Goal: Information Seeking & Learning: Learn about a topic

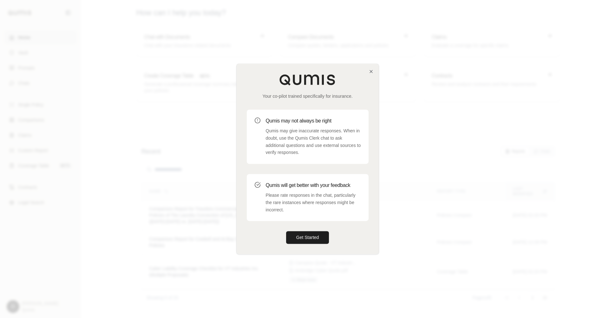
click at [302, 196] on p "Please rate responses in the chat, particularly the rare instances where respon…" at bounding box center [313, 203] width 95 height 22
click at [305, 237] on button "Get Started" at bounding box center [307, 237] width 43 height 13
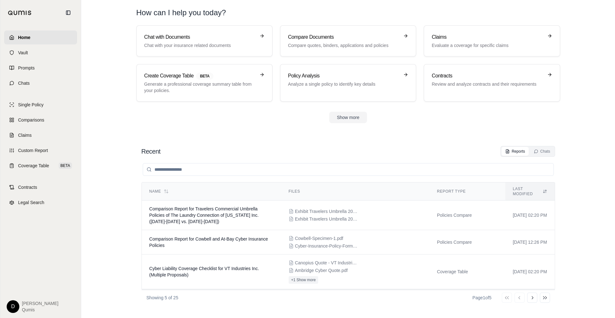
click at [205, 134] on section "Recent Reports Chats Name Files Report Type Last modified Comparison Report for…" at bounding box center [348, 225] width 529 height 185
click at [32, 82] on link "Chats" at bounding box center [40, 83] width 73 height 14
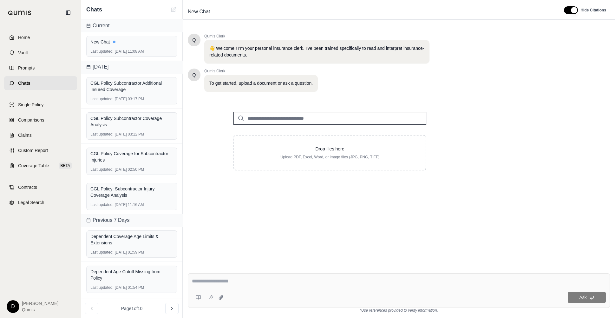
click at [222, 270] on textarea at bounding box center [399, 281] width 414 height 8
click at [294, 116] on input "search" at bounding box center [329, 118] width 193 height 13
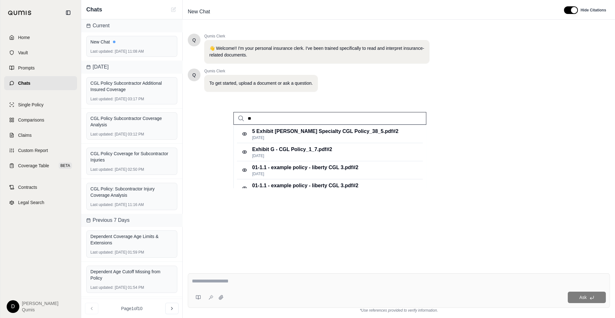
type input "*"
type input "***"
click at [300, 150] on p "Exhibit G - CGL Policy_1_7.pdf #2" at bounding box center [292, 150] width 80 height 8
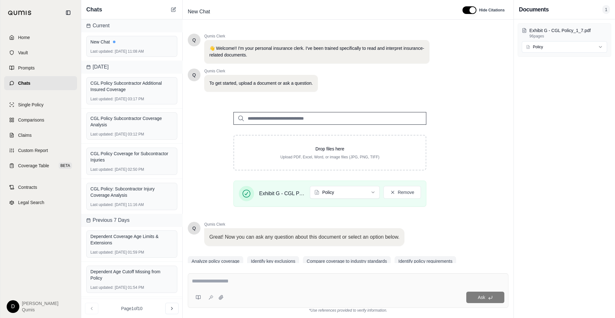
scroll to position [23, 0]
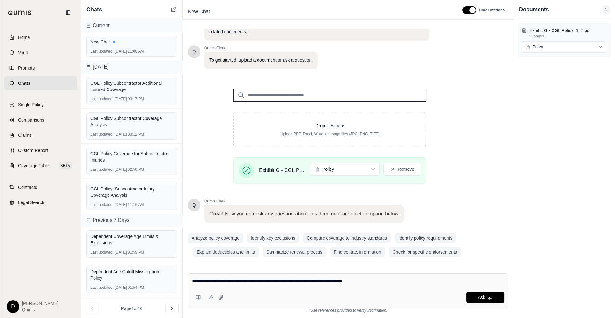
type textarea "**********"
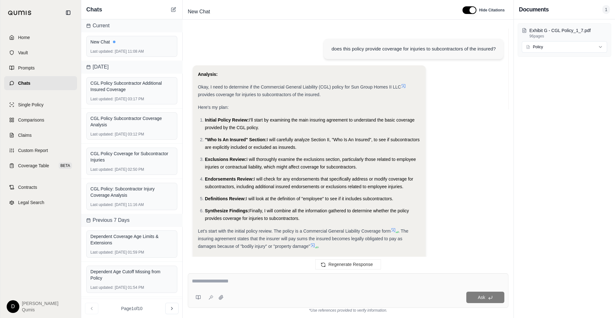
scroll to position [906, 0]
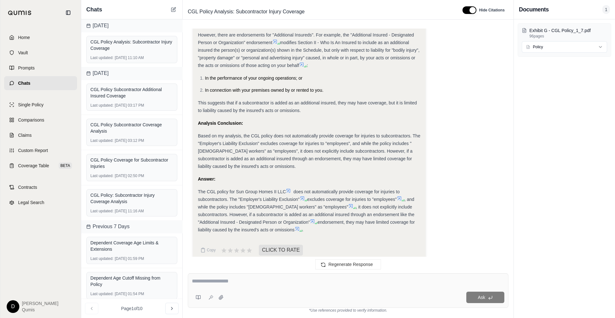
click at [274, 132] on div "Based on my analysis, the CGL policy does not automatically provide coverage fo…" at bounding box center [309, 151] width 223 height 38
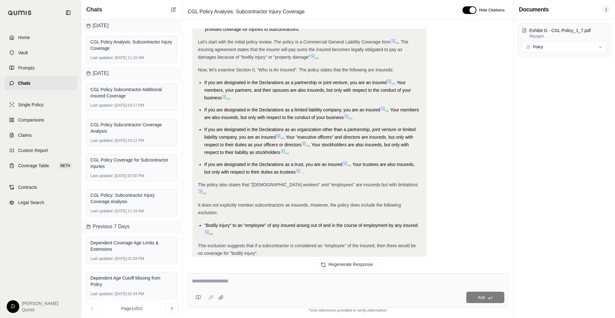
scroll to position [211, 0]
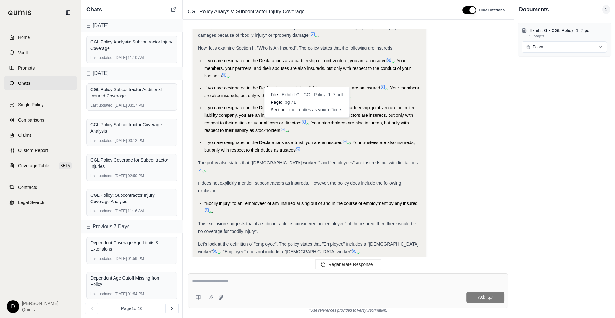
click at [304, 120] on icon at bounding box center [303, 121] width 5 height 5
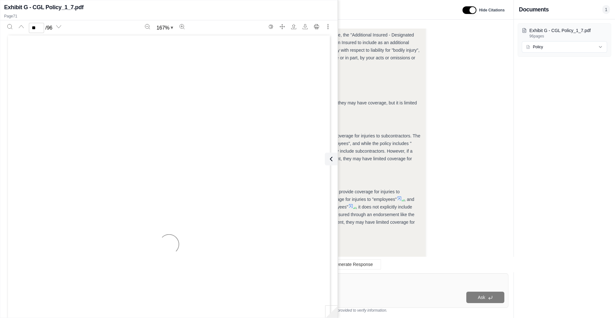
scroll to position [29385, 0]
type input "**"
click at [338, 158] on div "Based on my analysis, the CGL policy does not automatically provide coverage fo…" at bounding box center [309, 151] width 223 height 38
click at [331, 159] on icon at bounding box center [330, 159] width 8 height 8
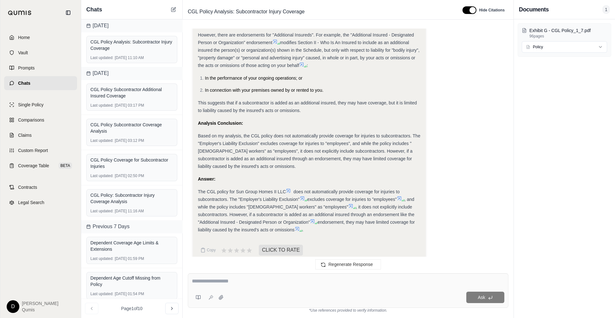
click at [225, 270] on textarea at bounding box center [348, 281] width 312 height 8
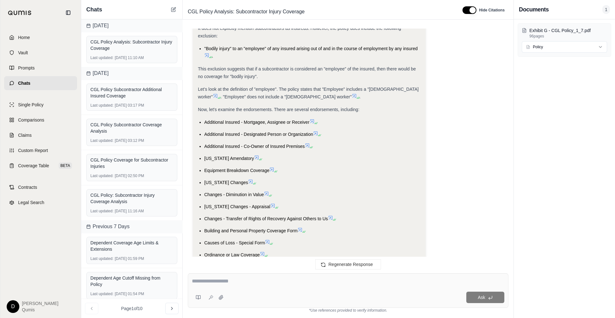
scroll to position [363, 0]
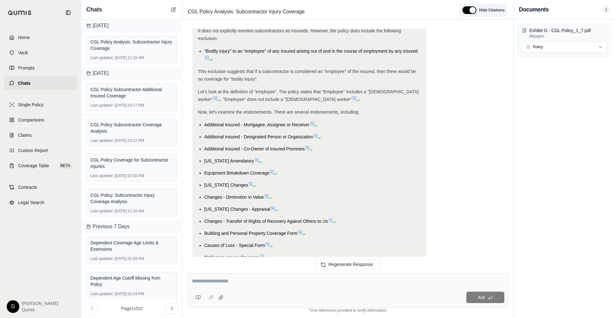
click at [470, 12] on button "button" at bounding box center [469, 10] width 14 height 8
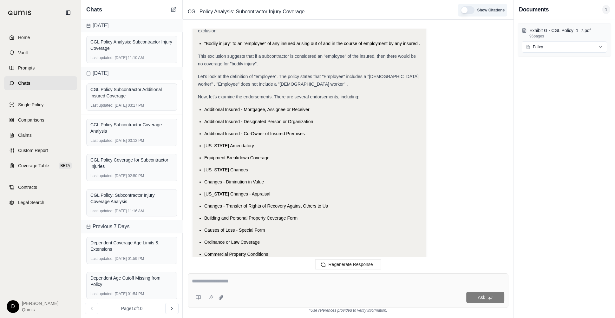
click at [470, 12] on button "button" at bounding box center [467, 10] width 14 height 8
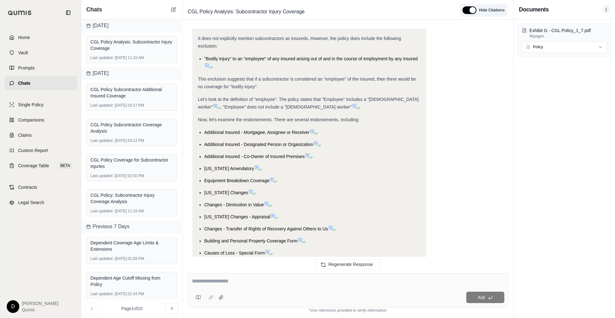
scroll to position [363, 0]
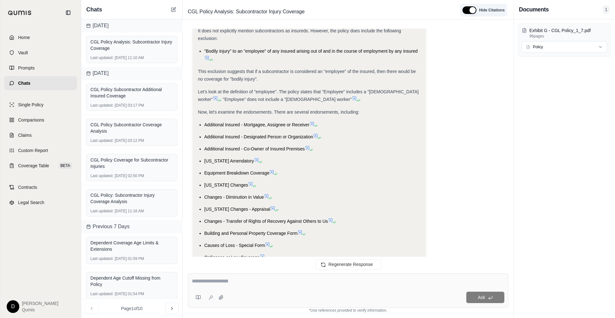
click at [470, 12] on button "button" at bounding box center [469, 10] width 14 height 8
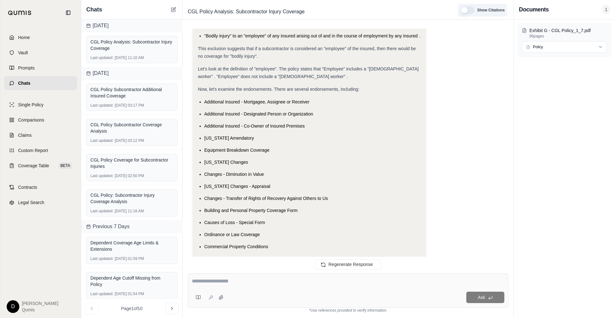
scroll to position [355, 0]
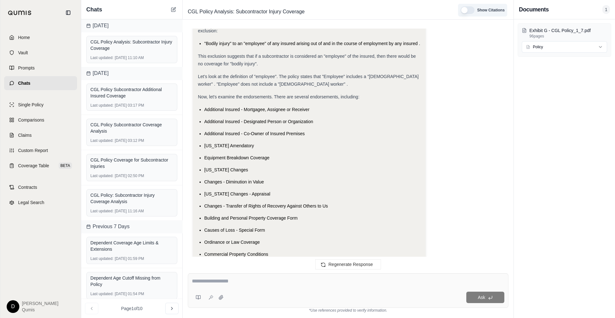
click at [470, 12] on button "button" at bounding box center [467, 10] width 14 height 8
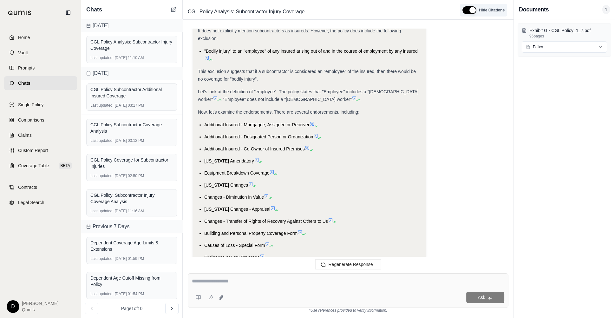
click at [470, 12] on button "button" at bounding box center [469, 10] width 14 height 8
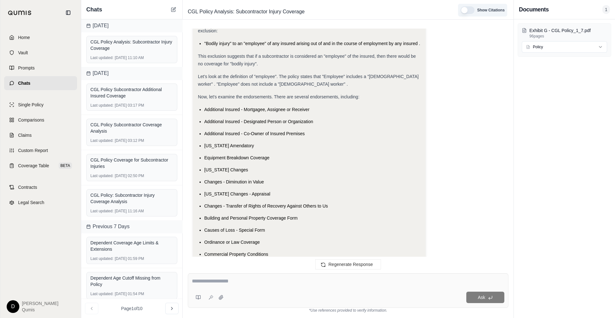
click at [467, 10] on button "button" at bounding box center [467, 10] width 14 height 8
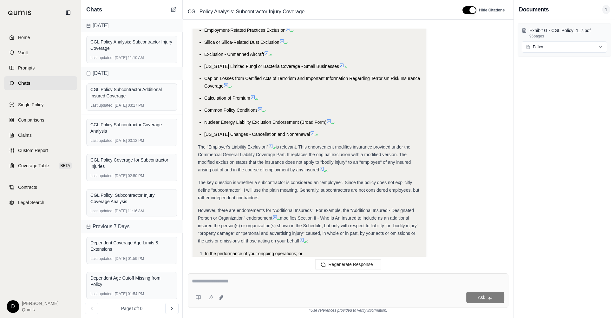
scroll to position [906, 0]
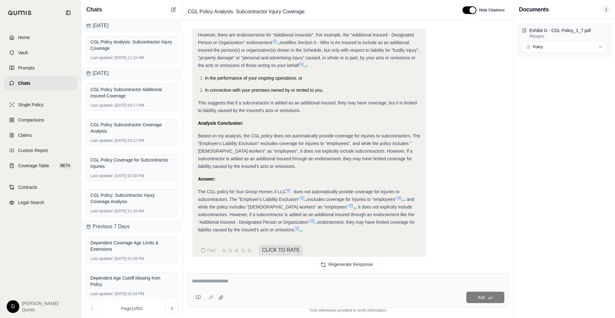
click at [213, 270] on textarea at bounding box center [348, 281] width 312 height 8
click at [234, 270] on textarea at bounding box center [348, 281] width 312 height 8
click at [230, 270] on textarea at bounding box center [348, 281] width 312 height 8
click at [197, 270] on icon at bounding box center [198, 297] width 5 height 5
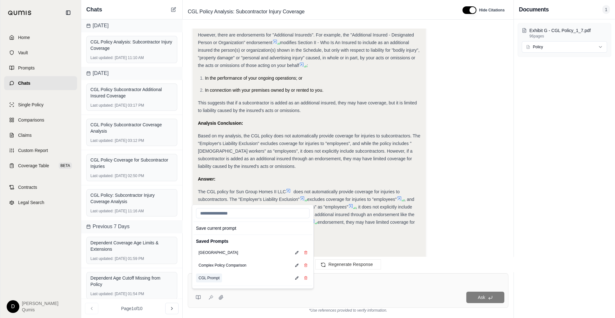
click at [209, 270] on button "CGL Prompt" at bounding box center [209, 277] width 26 height 9
type textarea "**********"
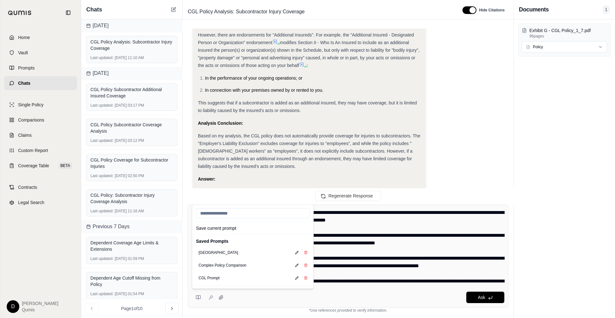
click at [332, 258] on textarea at bounding box center [348, 247] width 313 height 76
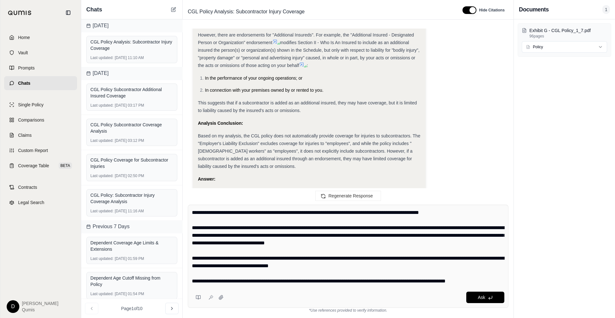
scroll to position [0, 0]
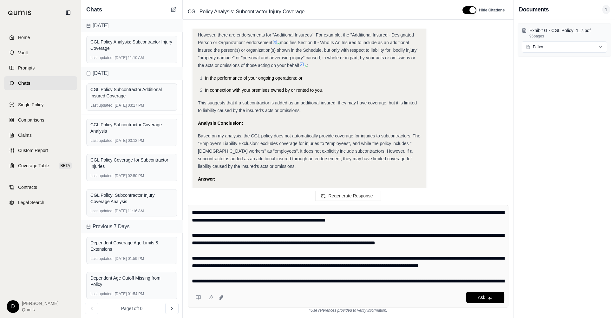
click at [300, 256] on textarea at bounding box center [348, 247] width 313 height 76
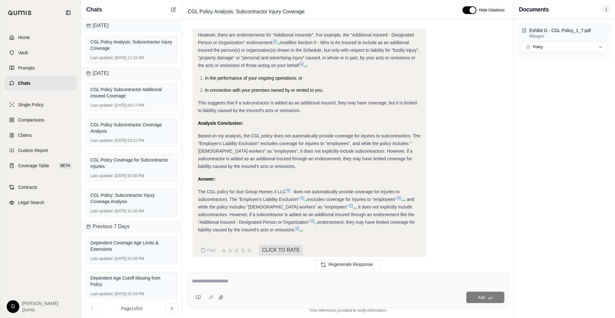
click at [284, 270] on textarea at bounding box center [348, 281] width 313 height 8
click at [199, 270] on icon at bounding box center [198, 297] width 5 height 5
click at [350, 270] on div "Ask" at bounding box center [348, 290] width 321 height 35
click at [246, 270] on textarea at bounding box center [348, 281] width 313 height 8
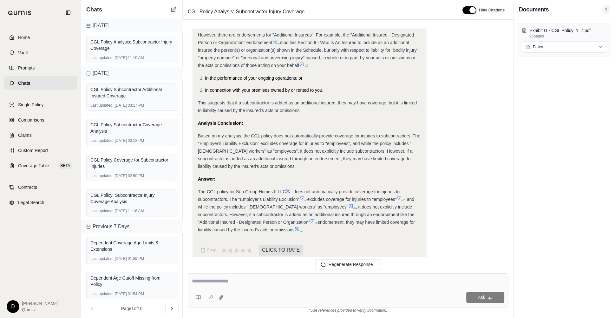
click at [246, 270] on textarea at bounding box center [348, 281] width 313 height 8
click at [232, 270] on div at bounding box center [348, 282] width 313 height 10
click at [239, 270] on textarea at bounding box center [348, 281] width 313 height 8
click at [294, 270] on textarea "**********" at bounding box center [348, 281] width 313 height 8
click at [290, 270] on textarea "**********" at bounding box center [348, 281] width 313 height 8
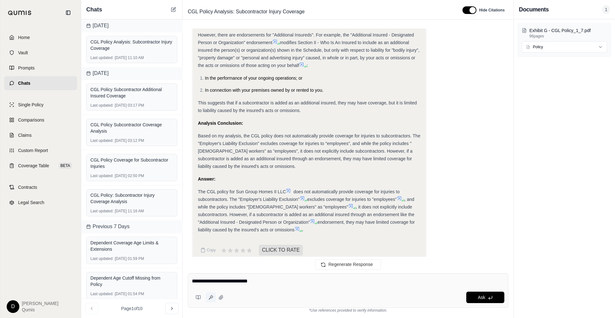
type textarea "**********"
click at [210, 270] on icon at bounding box center [210, 298] width 2 height 2
click at [228, 270] on textarea at bounding box center [348, 281] width 313 height 8
click at [42, 44] on div "Home Vault Prompts Chats" at bounding box center [40, 60] width 73 height 60
click at [38, 51] on link "Vault" at bounding box center [40, 53] width 73 height 14
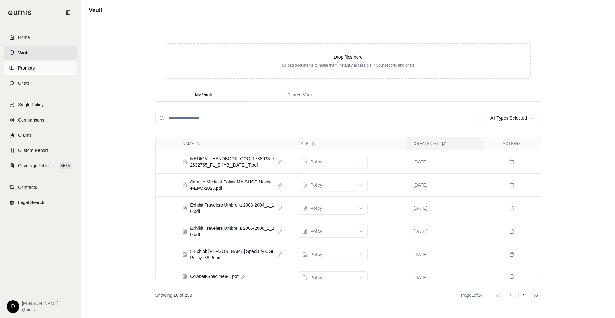
click at [29, 71] on link "Prompts" at bounding box center [40, 68] width 73 height 14
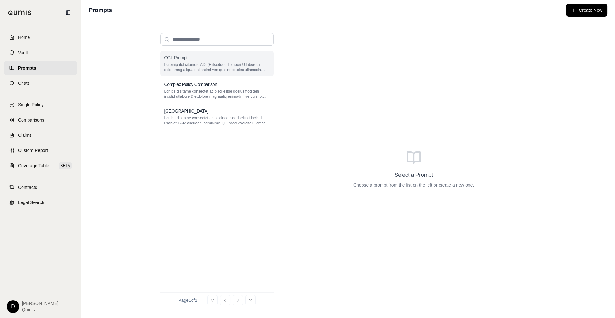
click at [216, 70] on p at bounding box center [217, 67] width 106 height 10
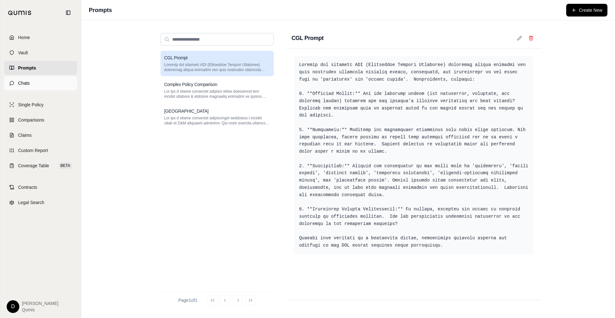
click at [50, 82] on link "Chats" at bounding box center [40, 83] width 73 height 14
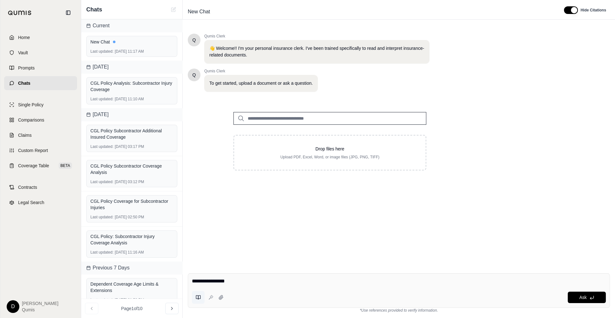
type textarea "**********"
click at [198, 270] on icon at bounding box center [198, 297] width 5 height 5
click at [197, 270] on icon at bounding box center [198, 297] width 5 height 5
click at [329, 270] on textarea "**********" at bounding box center [399, 281] width 414 height 8
click at [199, 270] on icon at bounding box center [198, 297] width 5 height 5
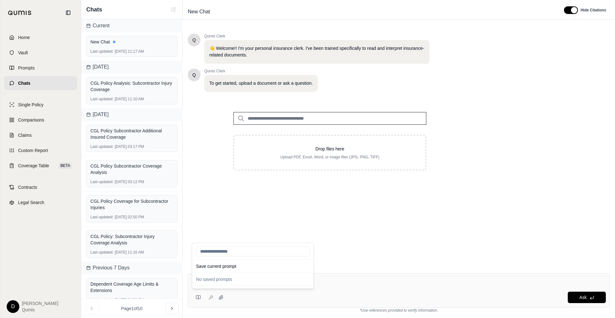
click at [341, 270] on div "**********" at bounding box center [399, 290] width 422 height 35
click at [321, 270] on textarea "**********" at bounding box center [399, 281] width 414 height 8
click at [257, 257] on div "Q Qumis Clerk 👋 Welcome!! I'm your personal insurance clerk. I've been trained …" at bounding box center [399, 146] width 422 height 234
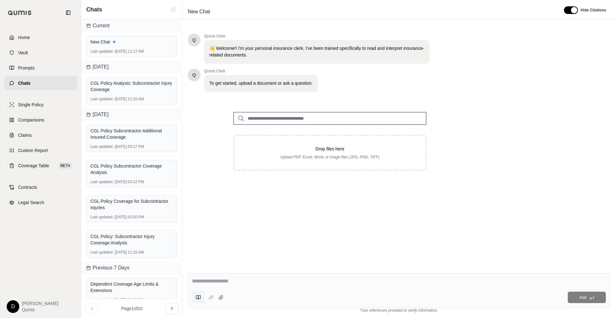
click at [199, 270] on icon at bounding box center [199, 297] width 2 height 4
click at [343, 270] on textarea at bounding box center [399, 281] width 414 height 8
click at [45, 65] on link "Prompts" at bounding box center [40, 68] width 73 height 14
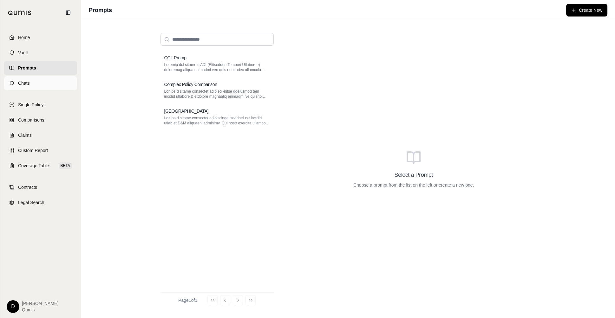
click at [39, 82] on link "Chats" at bounding box center [40, 83] width 73 height 14
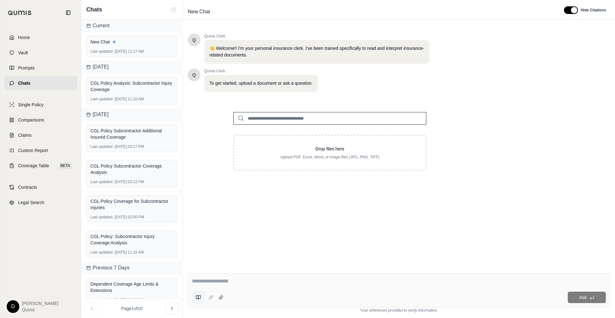
click at [199, 270] on icon at bounding box center [198, 297] width 5 height 5
click at [336, 270] on textarea at bounding box center [399, 281] width 414 height 8
click at [319, 270] on textarea at bounding box center [399, 281] width 414 height 8
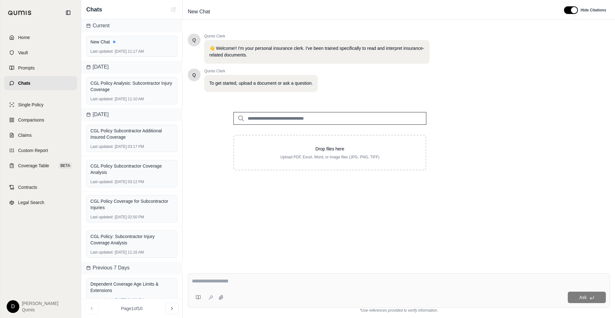
click at [272, 118] on input "search" at bounding box center [329, 118] width 193 height 13
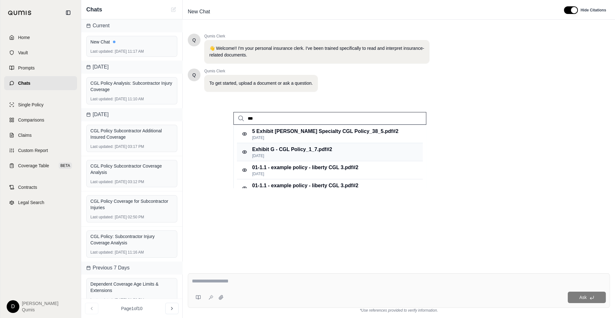
type input "***"
click at [287, 156] on p "[DATE]" at bounding box center [292, 155] width 80 height 5
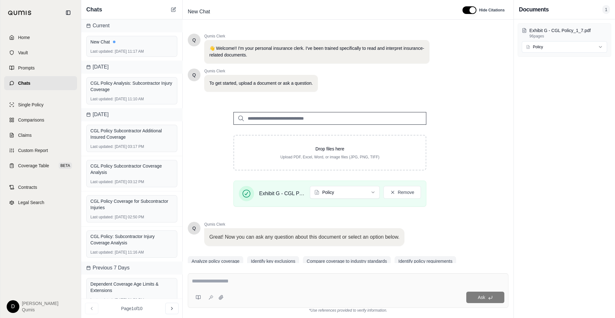
scroll to position [23, 0]
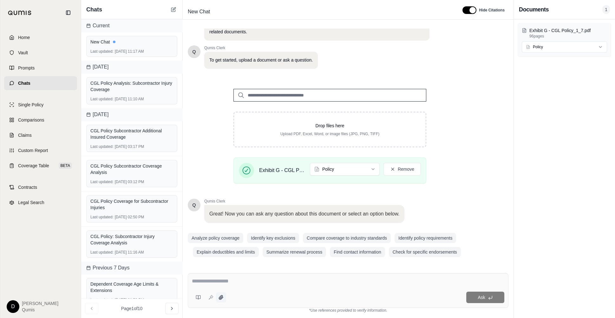
click at [221, 270] on button at bounding box center [221, 297] width 10 height 10
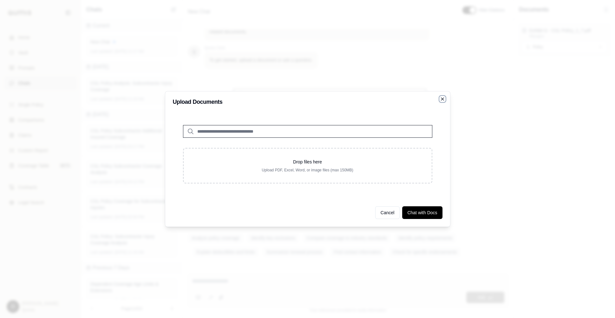
click at [443, 100] on icon "button" at bounding box center [442, 98] width 5 height 5
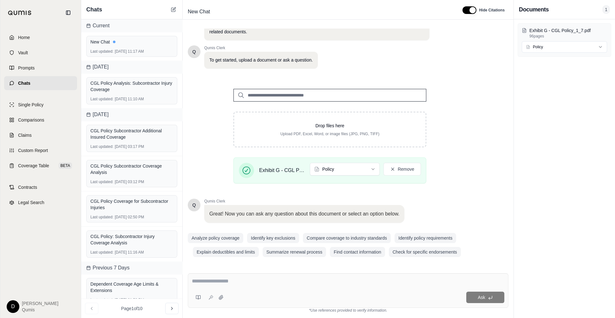
click at [292, 270] on textarea at bounding box center [348, 281] width 312 height 8
click at [342, 94] on input "search" at bounding box center [329, 95] width 193 height 13
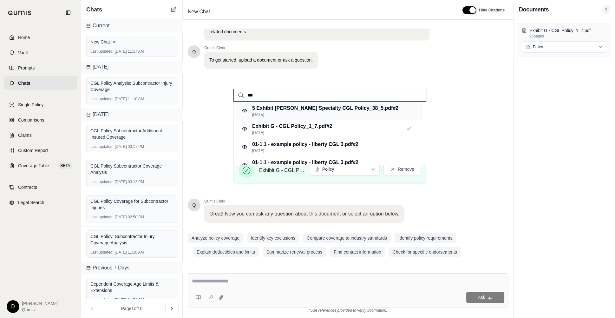
type input "***"
click at [352, 108] on p "5 Exhibit [PERSON_NAME] Specialty CGL Policy_38_5.pdf #2" at bounding box center [325, 108] width 146 height 8
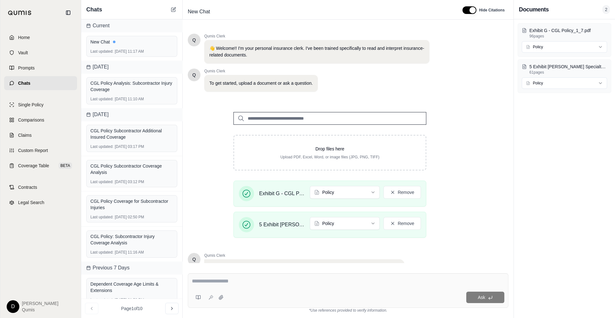
scroll to position [54, 0]
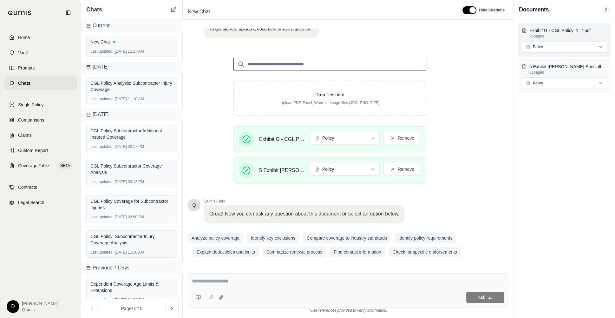
click at [559, 46] on html "Home Vault Prompts Chats Single Policy Comparisons Claims Custom Report Coverag…" at bounding box center [307, 159] width 615 height 318
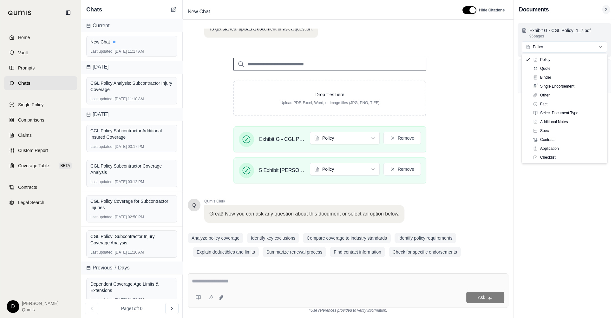
click at [559, 46] on html "Home Vault Prompts Chats Single Policy Comparisons Claims Custom Report Coverag…" at bounding box center [307, 159] width 615 height 318
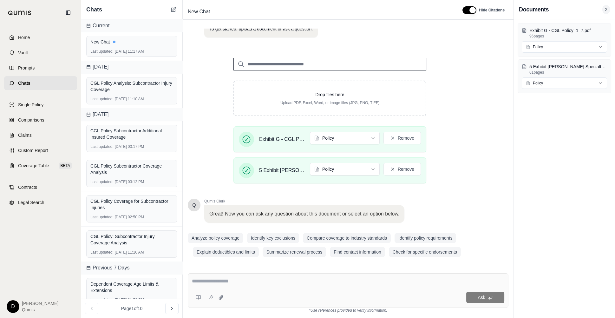
click at [550, 122] on div "Exhibit G - CGL Policy_1_7.pdf 96 pages Policy 5 Exhibit [PERSON_NAME] Specialt…" at bounding box center [564, 168] width 101 height 298
click at [226, 270] on textarea at bounding box center [348, 281] width 312 height 8
click at [196, 169] on div "Drop files here Upload PDF, Excel, Word, or image files (JPG, PNG, TIFF) Exhibi…" at bounding box center [330, 118] width 284 height 141
click at [36, 122] on span "Comparisons" at bounding box center [31, 120] width 26 height 6
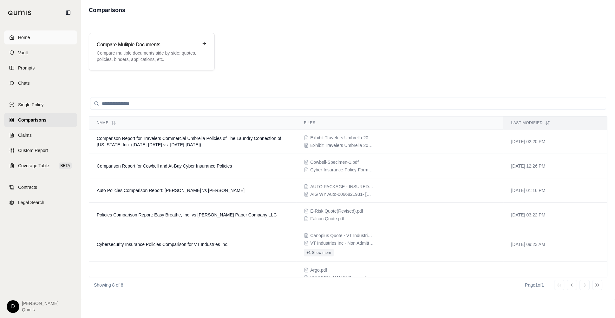
click at [25, 36] on span "Home" at bounding box center [24, 37] width 12 height 6
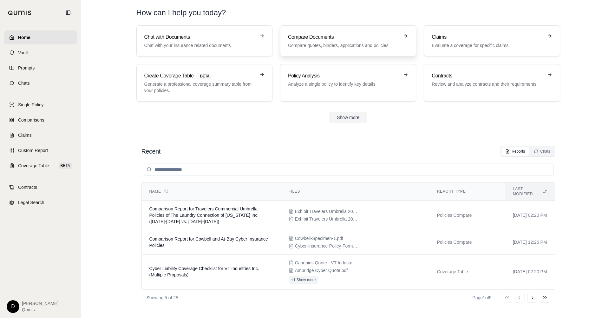
click at [324, 38] on h3 "Compare Documents" at bounding box center [343, 37] width 111 height 8
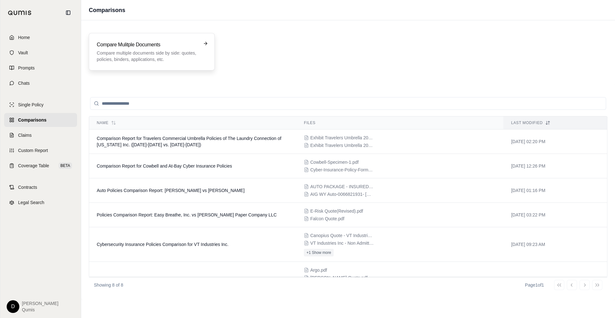
click at [145, 51] on p "Compare multiple documents side by side: quotes, policies, binders, application…" at bounding box center [147, 56] width 101 height 13
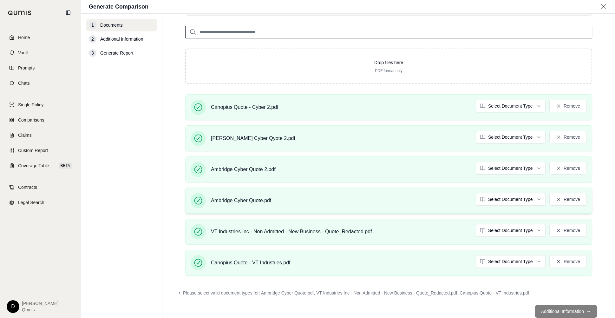
scroll to position [134, 0]
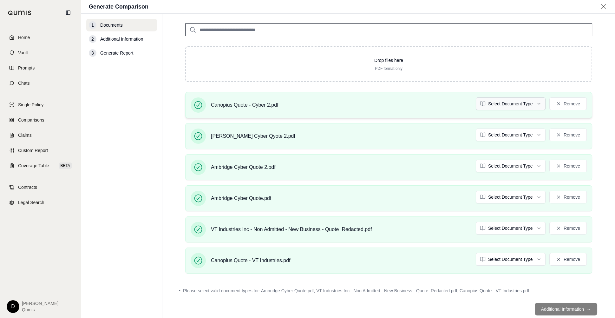
click at [502, 103] on html "Home Vault Prompts Chats Single Policy Comparisons Claims Custom Report Coverag…" at bounding box center [307, 159] width 615 height 318
click at [504, 135] on html "Document type updated successfully Home Vault Prompts Chats Single Policy Compa…" at bounding box center [307, 159] width 615 height 318
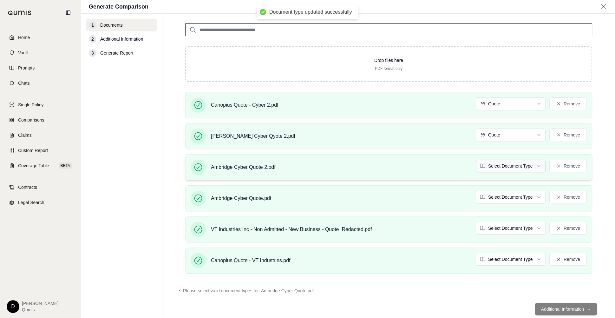
click at [496, 169] on html "Document type updated successfully Document type updated successfully Home Vaul…" at bounding box center [307, 159] width 615 height 318
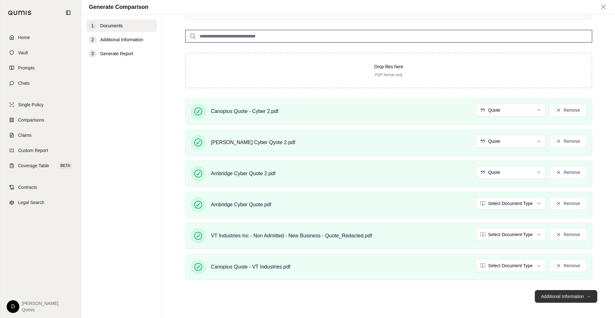
click at [562, 270] on button "Additional Information →" at bounding box center [566, 296] width 62 height 13
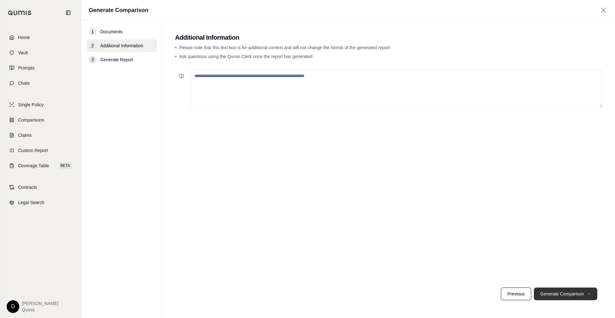
scroll to position [0, 0]
click at [229, 84] on textarea at bounding box center [396, 88] width 412 height 37
click at [262, 83] on textarea at bounding box center [396, 88] width 412 height 37
click at [48, 120] on link "Comparisons" at bounding box center [40, 120] width 73 height 14
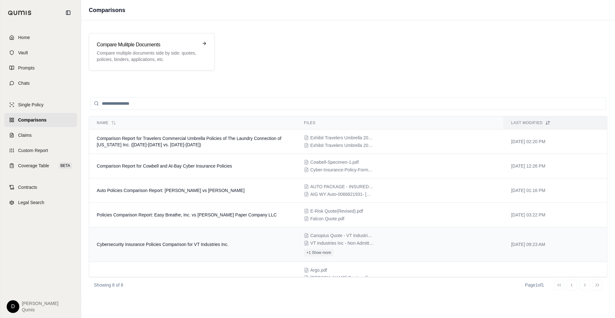
click at [180, 238] on td "Cybersecurity Insurance Policies Comparison for VT Industries Inc." at bounding box center [192, 244] width 207 height 35
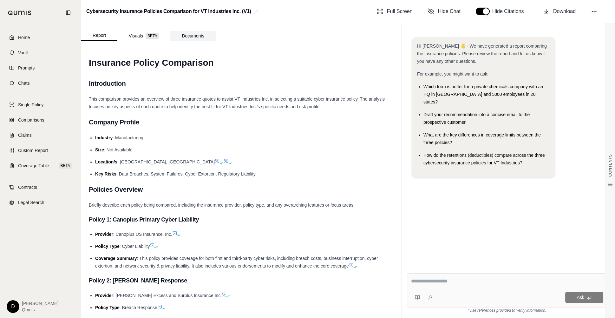
click at [193, 36] on button "Documents" at bounding box center [192, 36] width 45 height 10
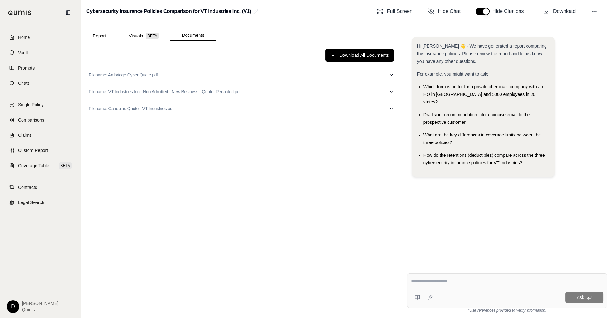
click at [285, 75] on button "Filename: Ambridge Cyber Quote.pdf" at bounding box center [241, 75] width 305 height 16
click at [254, 74] on button "Filename: Ambridge Cyber Quote.pdf" at bounding box center [241, 75] width 305 height 16
type input "*"
click at [98, 36] on button "Report" at bounding box center [99, 36] width 36 height 10
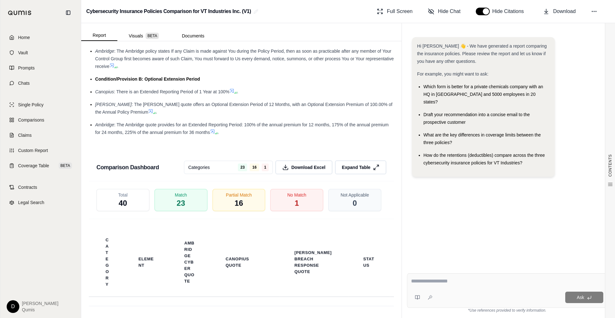
scroll to position [1575, 0]
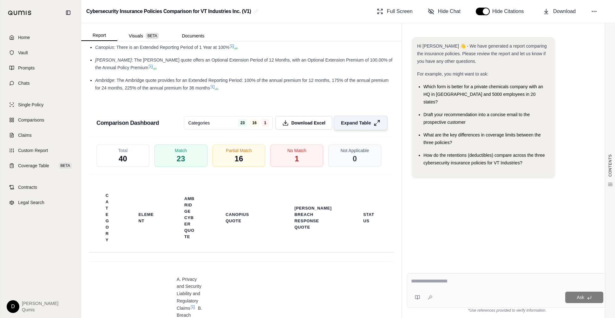
click at [354, 124] on span "Expand Table" at bounding box center [356, 123] width 30 height 7
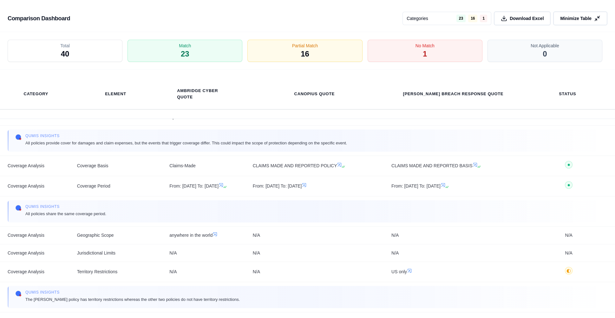
scroll to position [251, 0]
click at [420, 52] on div "No Match 1" at bounding box center [425, 50] width 120 height 23
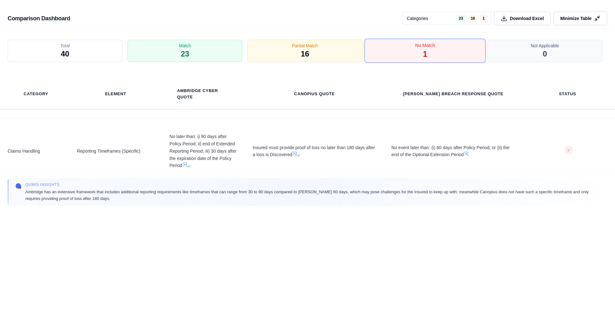
scroll to position [0, 0]
click at [319, 53] on div "Partial Match 16" at bounding box center [304, 50] width 120 height 23
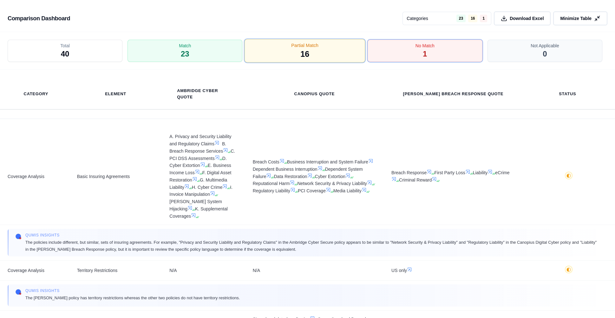
click at [319, 53] on div "Partial Match 16" at bounding box center [304, 50] width 120 height 23
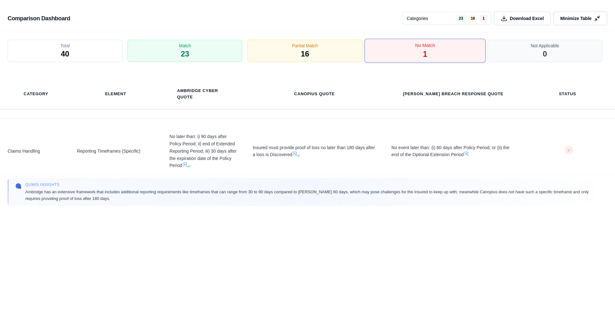
click at [394, 49] on div "No Match 1" at bounding box center [425, 50] width 120 height 23
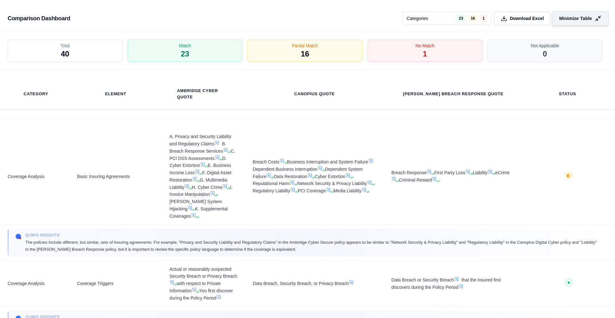
click at [563, 14] on button "Minimize Table" at bounding box center [580, 18] width 57 height 15
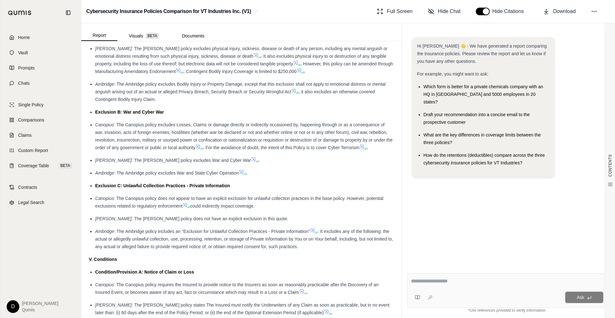
scroll to position [1257, 0]
click at [144, 35] on button "Visuals BETA" at bounding box center [143, 36] width 53 height 10
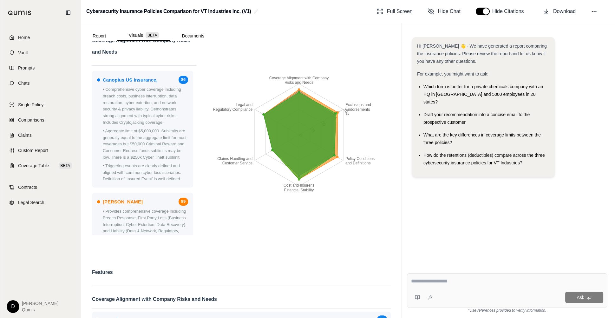
scroll to position [0, 0]
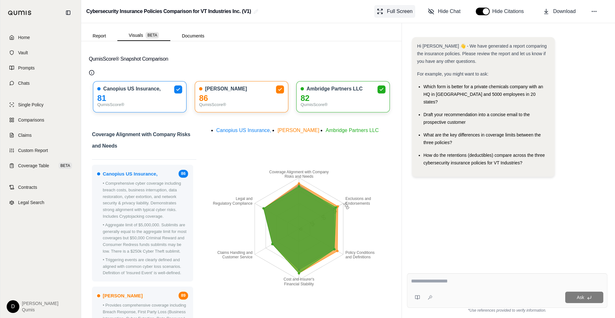
click at [393, 14] on span "Full Screen" at bounding box center [400, 12] width 26 height 8
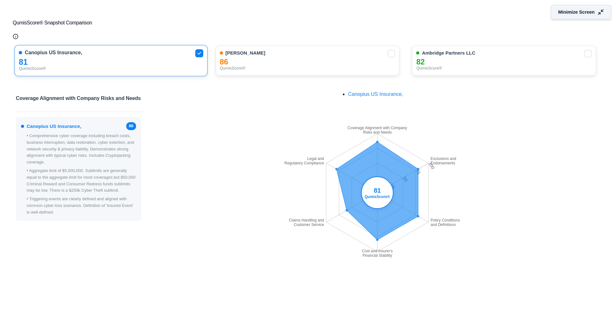
click at [563, 7] on button "Minimize Screen" at bounding box center [581, 12] width 61 height 15
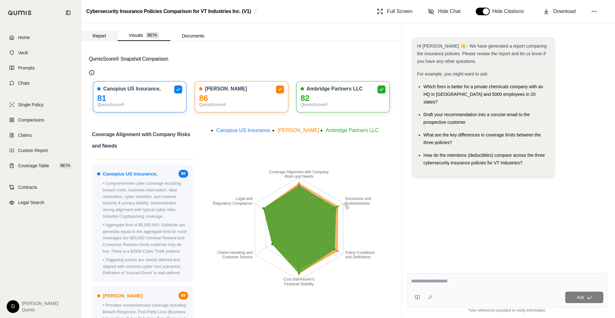
click at [96, 37] on button "Report" at bounding box center [99, 36] width 36 height 10
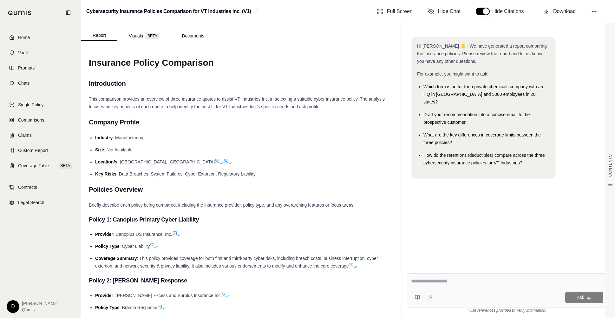
click at [460, 219] on div "Hi [PERSON_NAME] 👋 - We have generated a report comparing the insurance policie…" at bounding box center [507, 147] width 200 height 231
click at [436, 270] on div "Ask" at bounding box center [507, 290] width 200 height 35
click at [448, 270] on div "Ask" at bounding box center [507, 290] width 200 height 35
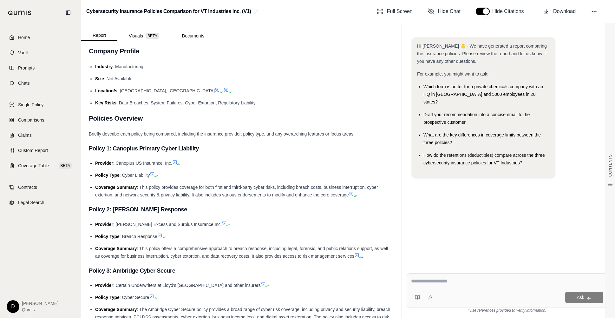
scroll to position [165, 0]
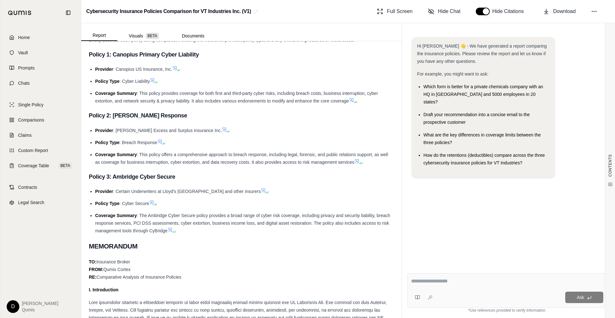
click at [439, 270] on textarea at bounding box center [507, 281] width 192 height 8
type textarea "**********"
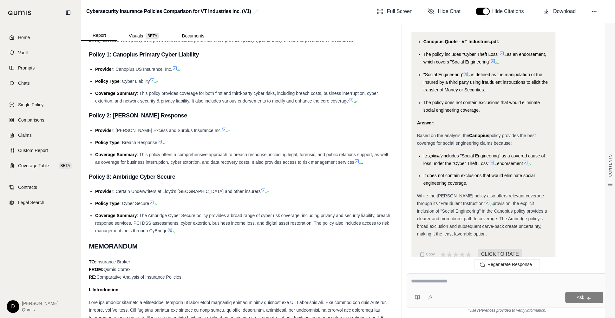
scroll to position [2022, 0]
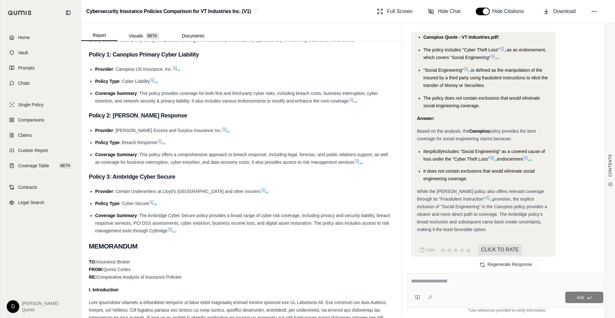
click at [470, 270] on textarea at bounding box center [507, 281] width 192 height 8
type textarea "**********"
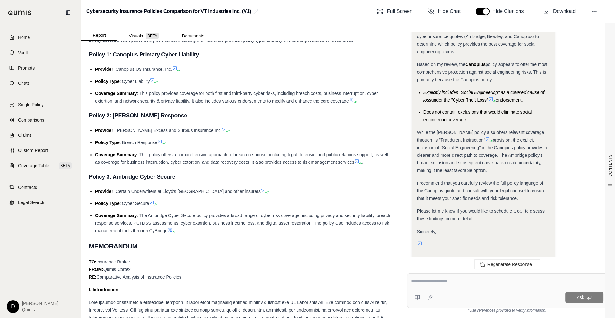
scroll to position [2579, 0]
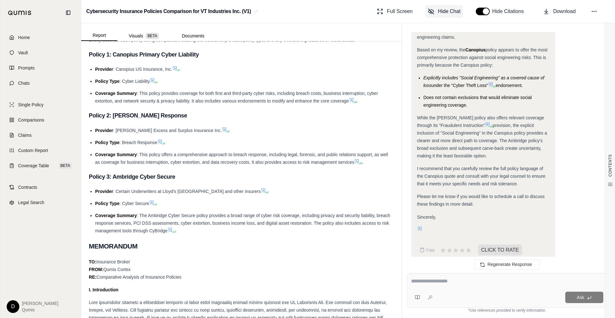
click at [445, 5] on button "Hide Chat" at bounding box center [444, 11] width 38 height 13
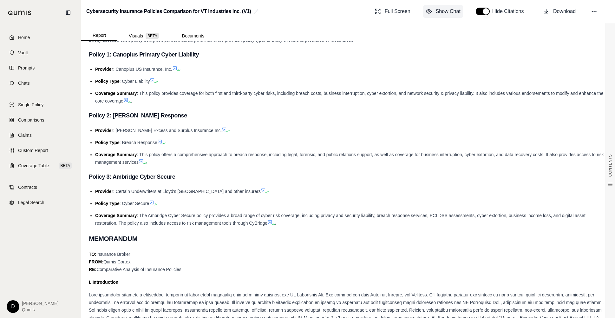
click at [445, 15] on span "Show Chat" at bounding box center [448, 12] width 25 height 8
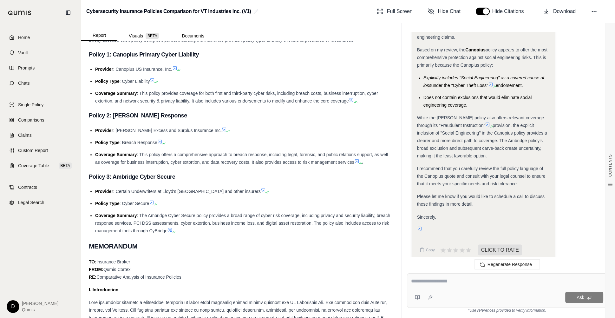
scroll to position [0, 0]
click at [481, 12] on button "button" at bounding box center [483, 12] width 14 height 8
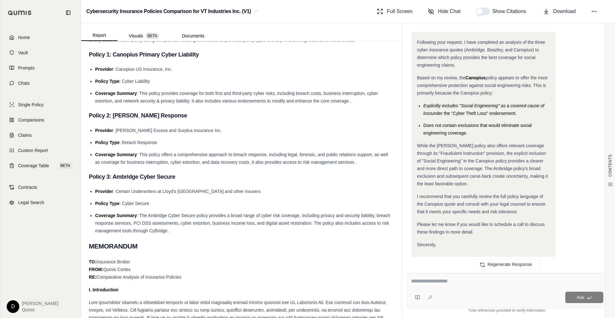
click at [481, 12] on button "button" at bounding box center [483, 12] width 14 height 8
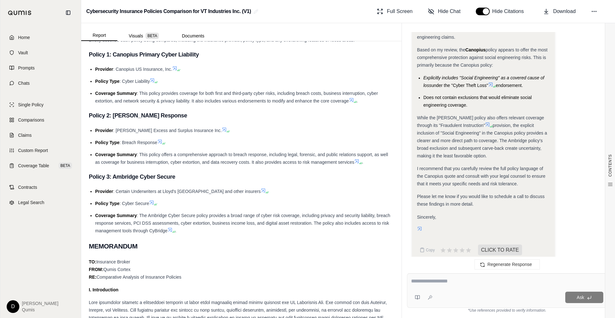
scroll to position [99, 0]
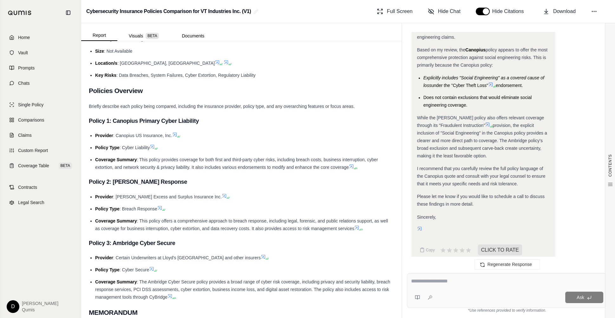
click at [287, 163] on li "Coverage Summary : This policy provides coverage for both first and third-party…" at bounding box center [244, 163] width 299 height 15
click at [563, 8] on icon at bounding box center [594, 11] width 6 height 6
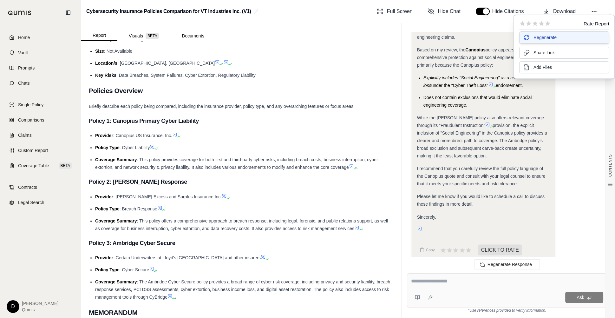
click at [557, 38] on button "Regenerate" at bounding box center [564, 37] width 90 height 12
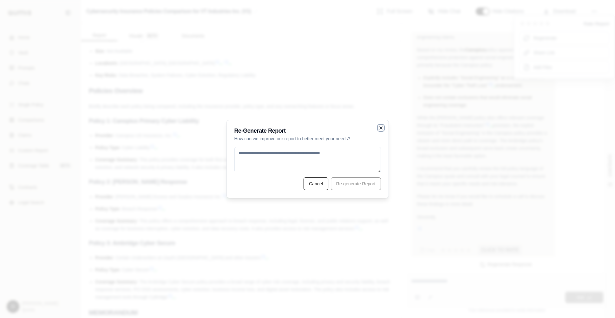
click at [380, 128] on icon "button" at bounding box center [381, 128] width 3 height 3
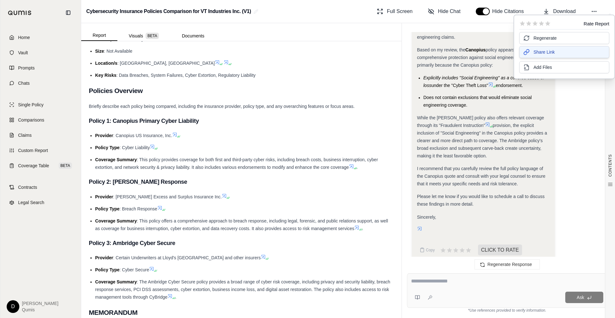
click at [547, 52] on span "Share Link" at bounding box center [543, 52] width 21 height 6
click at [541, 68] on span "Add Files" at bounding box center [542, 66] width 18 height 6
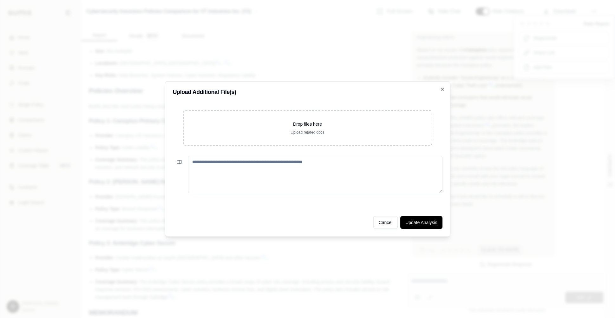
click at [271, 180] on textarea at bounding box center [315, 174] width 254 height 37
click at [442, 89] on icon "button" at bounding box center [442, 89] width 3 height 3
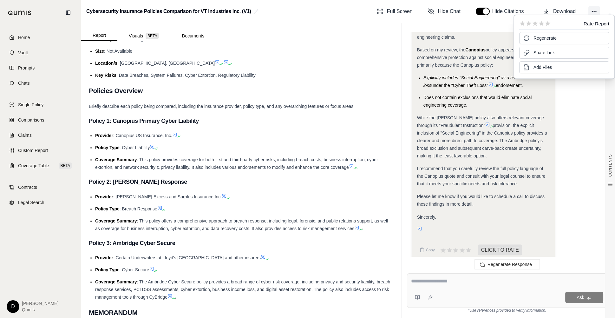
click at [563, 11] on icon at bounding box center [594, 11] width 6 height 6
click at [563, 115] on div "Okay, I will prepare the answer into an email format suitable for sending to a …" at bounding box center [507, 3] width 190 height 525
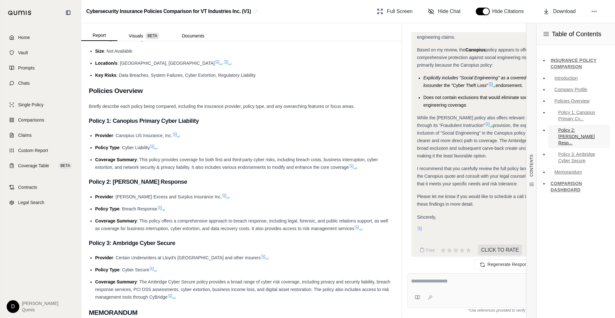
click at [563, 130] on link "Policy 2: [PERSON_NAME] Resp..." at bounding box center [579, 136] width 62 height 23
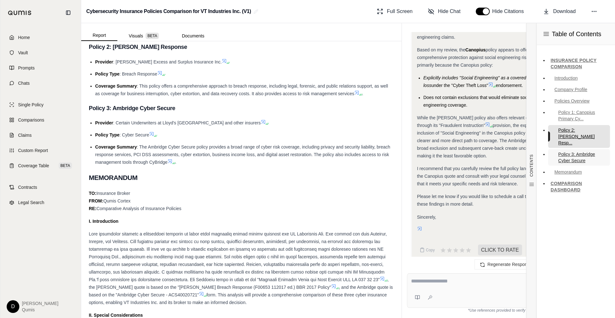
click at [563, 154] on link "Policy 3: Ambridge Cyber Secure" at bounding box center [579, 157] width 62 height 16
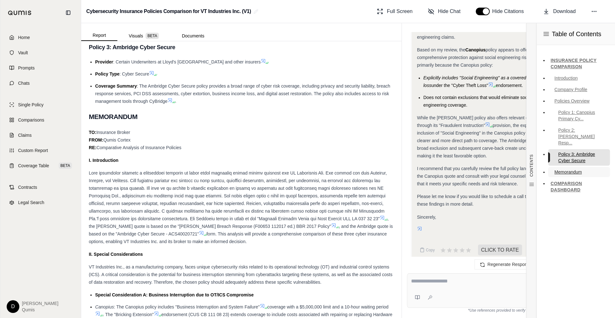
click at [563, 167] on link "Memorandum" at bounding box center [579, 172] width 62 height 10
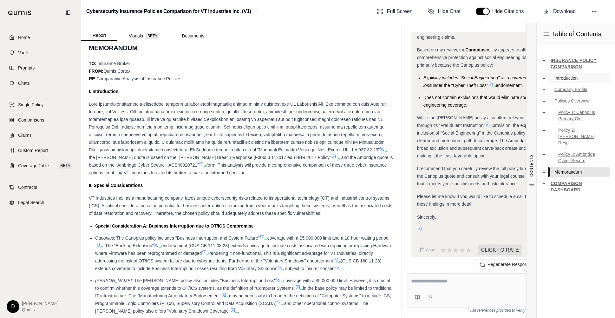
click at [563, 79] on link "Introduction" at bounding box center [579, 78] width 62 height 10
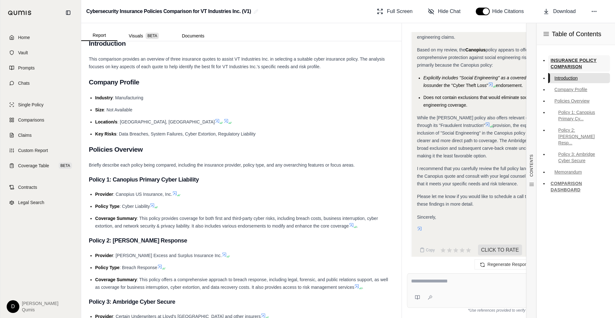
click at [563, 58] on link "INSURANCE POLICY COMPARISON" at bounding box center [579, 63] width 62 height 16
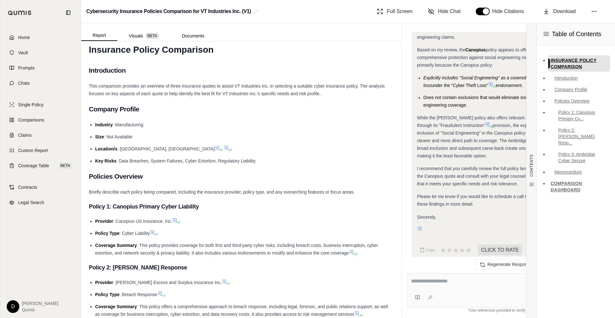
scroll to position [13, 0]
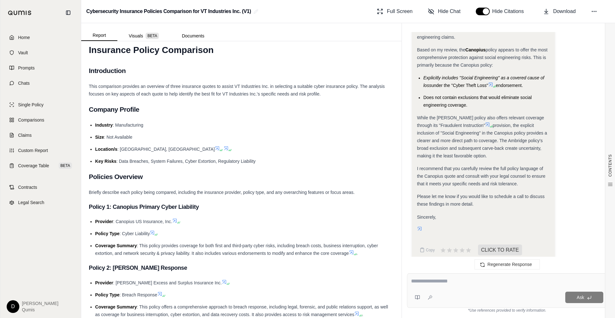
click at [492, 123] on span "provision, the explicit inclusion of "Social Engineering" in the Canopius polic…" at bounding box center [482, 141] width 130 height 36
click at [56, 161] on link "Coverage Table BETA" at bounding box center [40, 166] width 73 height 14
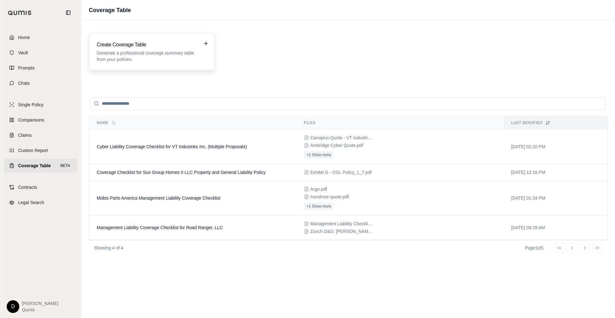
click at [148, 58] on p "Generate a professional coverage summary table from your policies." at bounding box center [147, 56] width 101 height 13
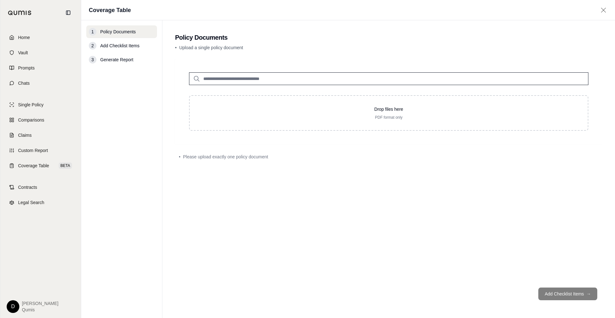
click at [231, 75] on input "search" at bounding box center [388, 78] width 399 height 13
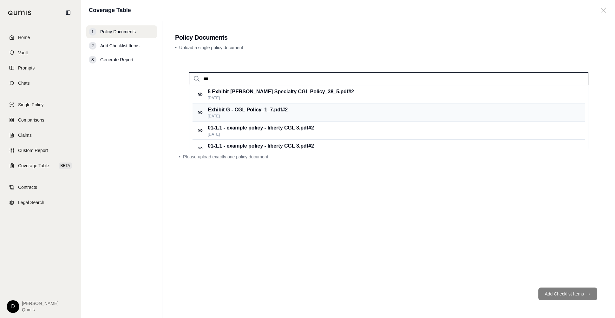
type input "***"
click at [259, 116] on p "[DATE]" at bounding box center [248, 116] width 80 height 5
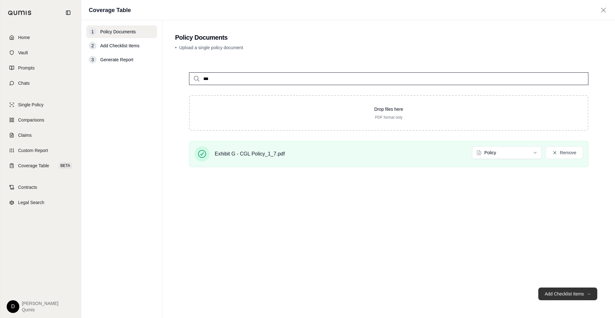
click at [563, 270] on button "Add Checklist Items →" at bounding box center [567, 293] width 59 height 13
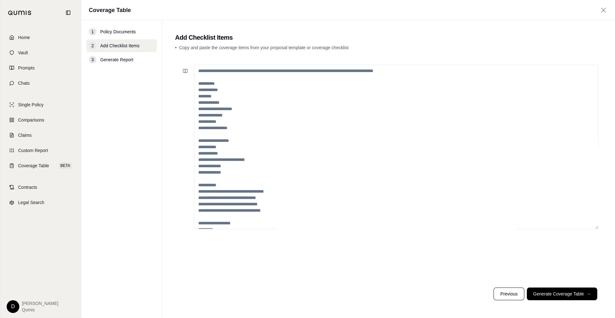
click at [256, 100] on textarea at bounding box center [396, 147] width 404 height 164
click at [51, 166] on link "Coverage Table BETA" at bounding box center [40, 166] width 73 height 14
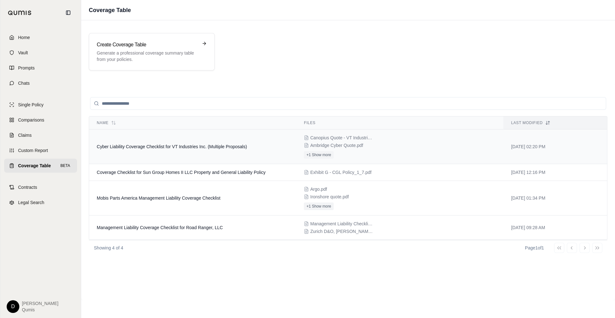
click at [157, 146] on span "Cyber Liability Coverage Checklist for VT Industries Inc. (Multiple Proposals)" at bounding box center [172, 146] width 150 height 5
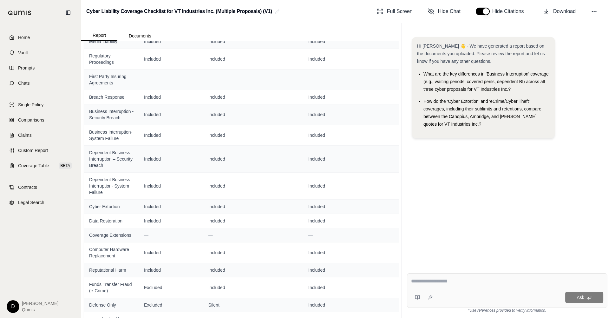
scroll to position [293, 0]
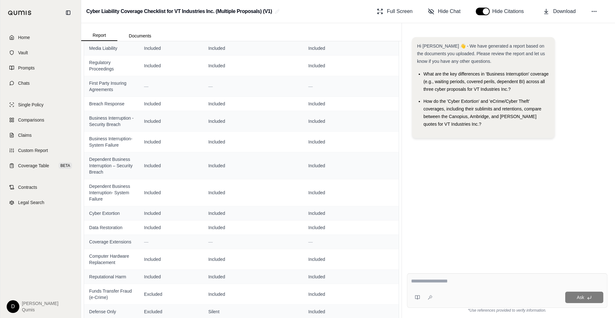
click at [444, 270] on textarea at bounding box center [507, 281] width 192 height 8
click at [46, 160] on link "Coverage Table BETA" at bounding box center [40, 166] width 73 height 14
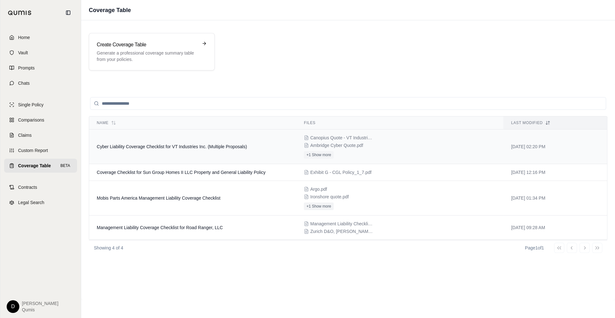
click at [158, 144] on span "Cyber Liability Coverage Checklist for VT Industries Inc. (Multiple Proposals)" at bounding box center [172, 146] width 150 height 5
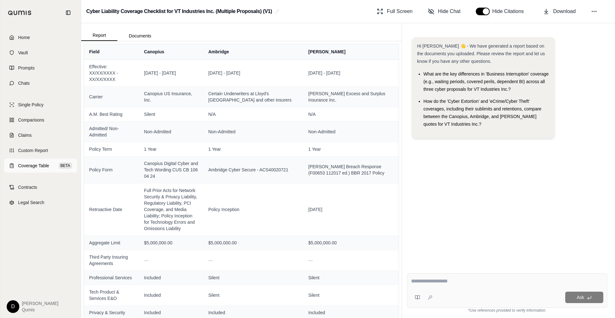
click at [46, 167] on span "Coverage Table" at bounding box center [33, 165] width 31 height 6
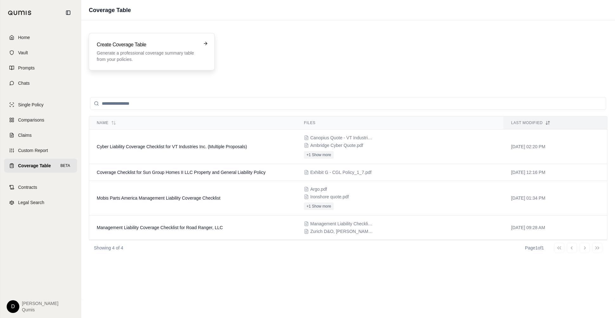
click at [154, 62] on p "Generate a professional coverage summary table from your policies." at bounding box center [147, 56] width 101 height 13
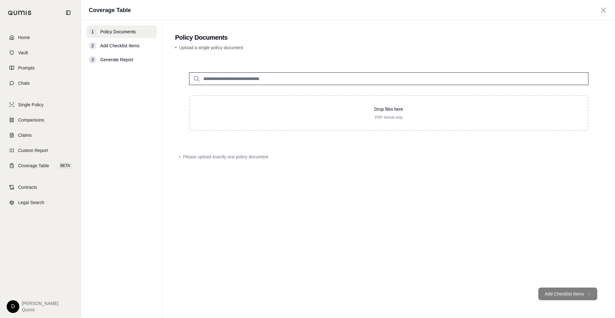
click at [233, 79] on input "search" at bounding box center [388, 78] width 399 height 13
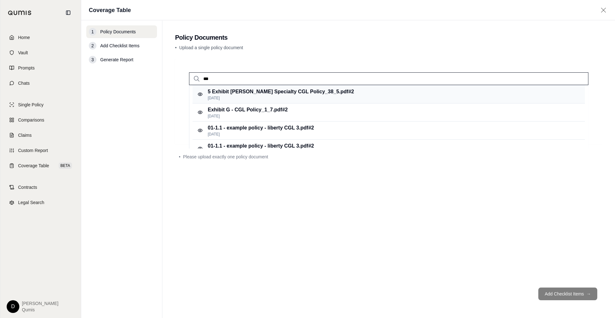
type input "***"
click at [272, 96] on p "[DATE]" at bounding box center [281, 97] width 146 height 5
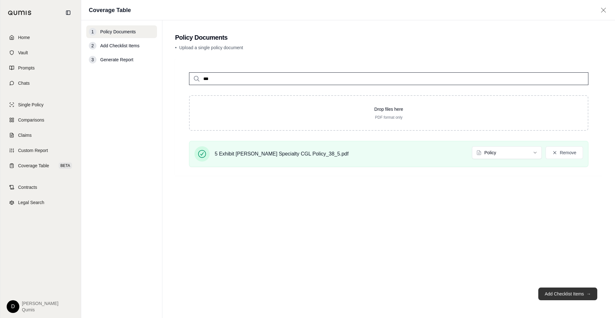
click at [558, 270] on button "Add Checklist Items →" at bounding box center [567, 293] width 59 height 13
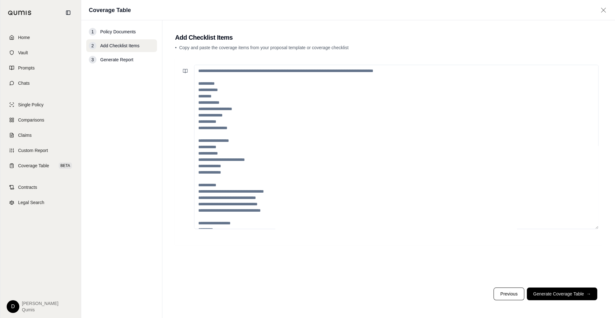
click at [291, 94] on textarea at bounding box center [396, 147] width 404 height 164
click at [186, 73] on icon at bounding box center [185, 70] width 5 height 5
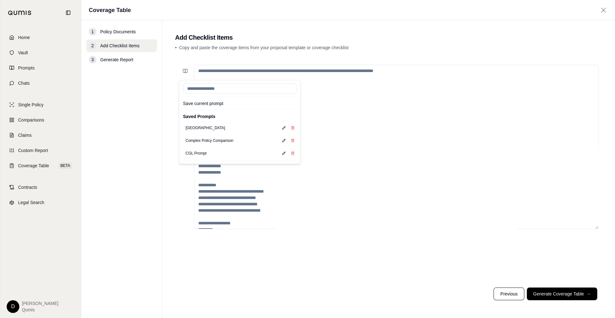
click at [329, 120] on textarea at bounding box center [396, 147] width 404 height 164
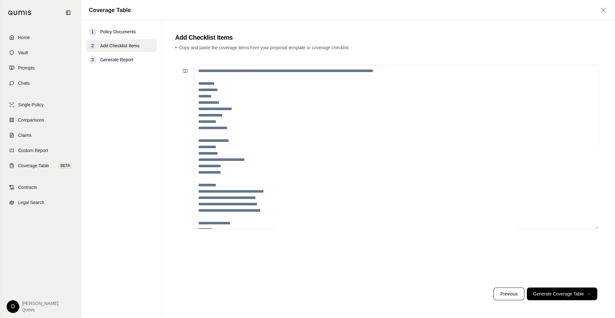
click at [329, 120] on textarea at bounding box center [396, 147] width 404 height 164
click at [63, 166] on span "BETA" at bounding box center [65, 165] width 13 height 6
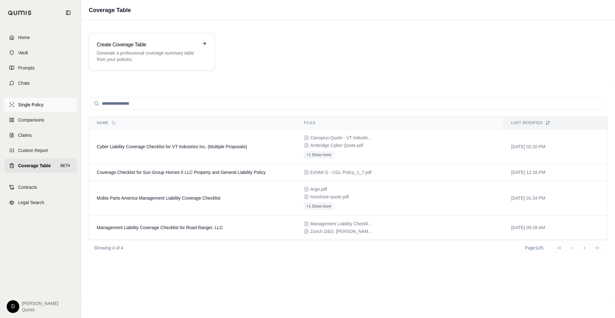
click at [58, 106] on link "Single Policy" at bounding box center [40, 105] width 73 height 14
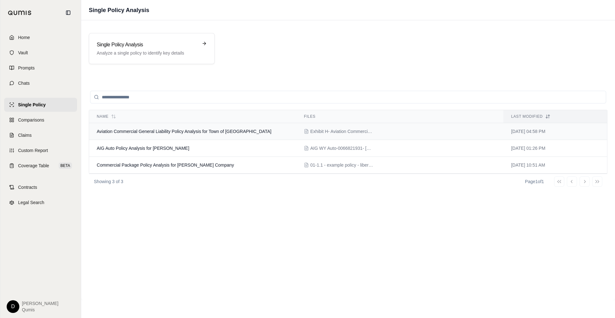
click at [156, 130] on span "Aviation Commercial General Liability Policy Analysis for Town of [GEOGRAPHIC_D…" at bounding box center [184, 131] width 175 height 5
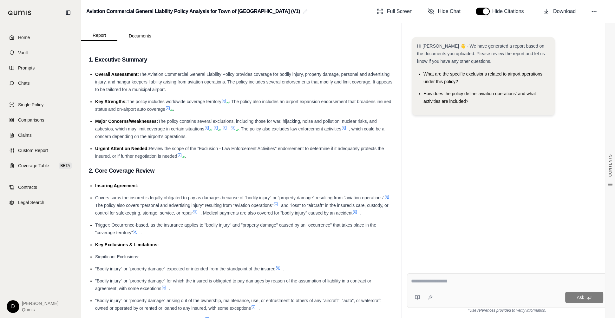
click at [29, 140] on link "Claims" at bounding box center [40, 135] width 73 height 14
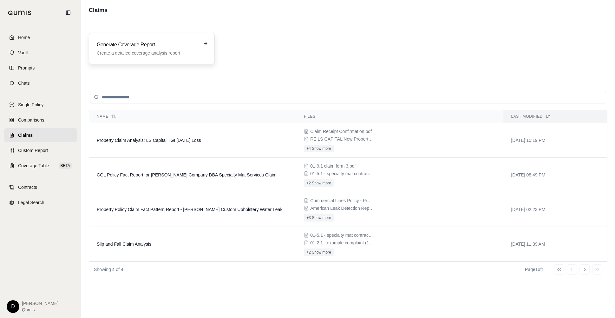
click at [162, 52] on p "Create a detailed coverage analysis report" at bounding box center [147, 53] width 101 height 6
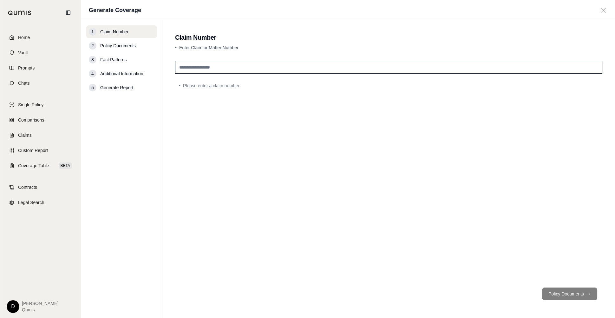
click at [211, 66] on input "text" at bounding box center [388, 67] width 427 height 13
type input "**********"
click at [555, 270] on button "Policy Documents →" at bounding box center [569, 293] width 55 height 13
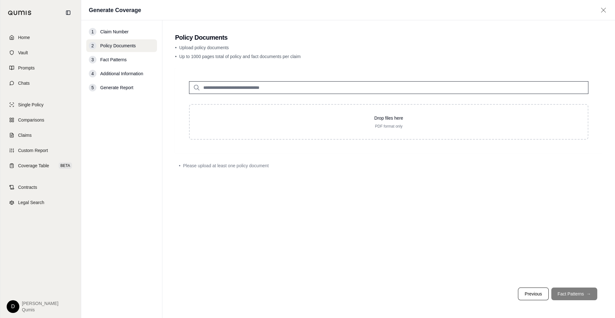
click at [227, 87] on input "search" at bounding box center [388, 87] width 399 height 13
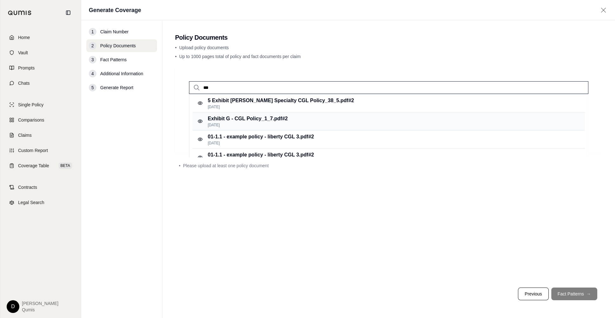
type input "***"
click at [288, 116] on p "Exhibit G - CGL Policy_1_7.pdf #2" at bounding box center [248, 119] width 80 height 8
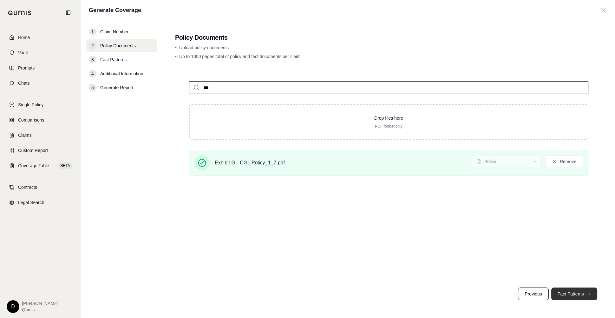
click at [563, 270] on button "Fact Patterns →" at bounding box center [574, 293] width 46 height 13
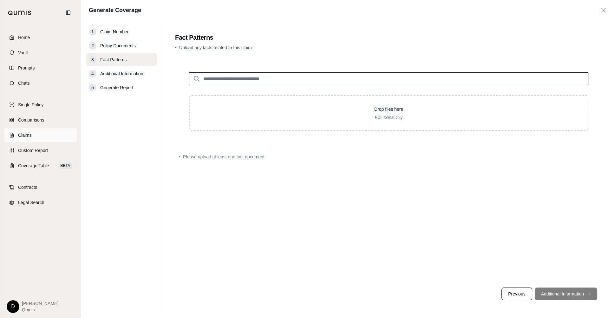
click at [49, 132] on link "Claims" at bounding box center [40, 135] width 73 height 14
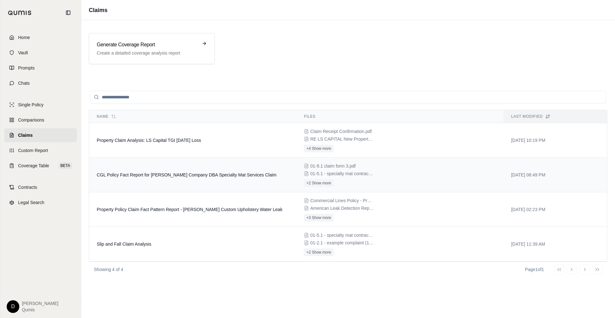
click at [177, 179] on td "CGL Policy Fact Report for [PERSON_NAME] Company DBA Specialty Mat Services Cla…" at bounding box center [192, 175] width 207 height 35
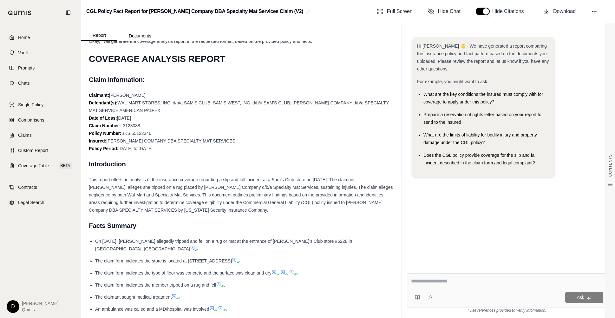
scroll to position [17, 0]
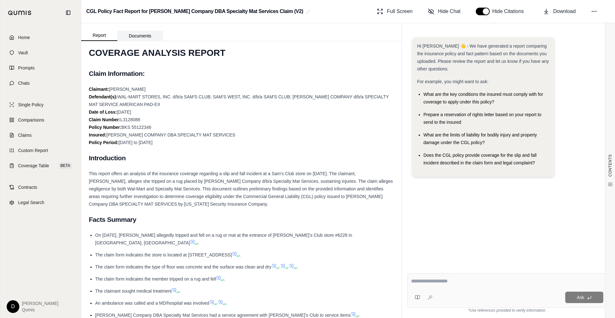
click at [132, 31] on button "Documents" at bounding box center [139, 36] width 45 height 10
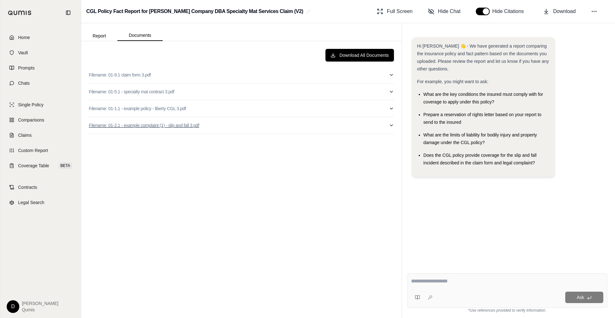
click at [236, 129] on button "Filename: 01-2.1 - example complaint (1) - slip and fall 3.pdf" at bounding box center [241, 125] width 305 height 16
click at [220, 101] on button "Filename: 01-1.1 - example policy - liberty CGL 3.pdf" at bounding box center [241, 108] width 305 height 16
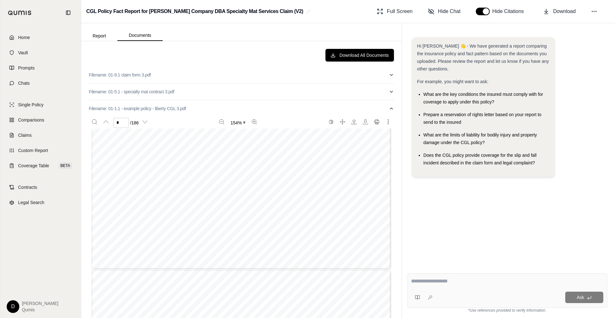
scroll to position [1479, 0]
click at [199, 114] on button "Filename: 01-1.1 - example policy - liberty CGL 3.pdf" at bounding box center [241, 108] width 305 height 16
type input "*"
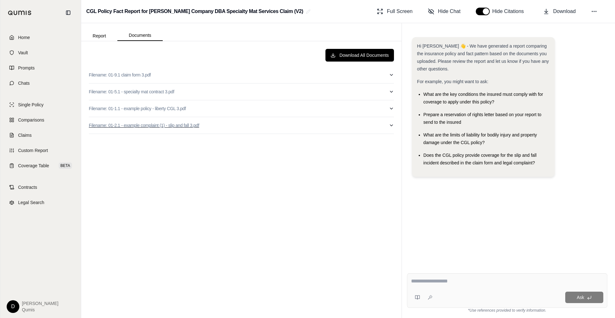
click at [222, 123] on button "Filename: 01-2.1 - example complaint (1) - slip and fall 3.pdf" at bounding box center [241, 125] width 305 height 16
type input "*"
click at [227, 125] on button "Filename: 01-2.1 - example complaint (1) - slip and fall 3.pdf" at bounding box center [241, 125] width 305 height 16
click at [195, 94] on button "Filename: 01-5.1 - specialty mat contract 3.pdf" at bounding box center [241, 91] width 305 height 16
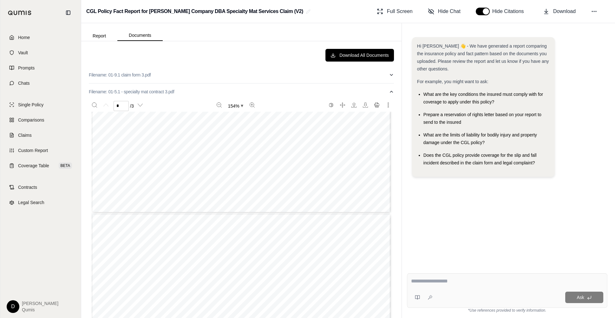
type input "*"
click at [201, 91] on button "Filename: 01-5.1 - specialty mat contract 3.pdf" at bounding box center [241, 91] width 305 height 16
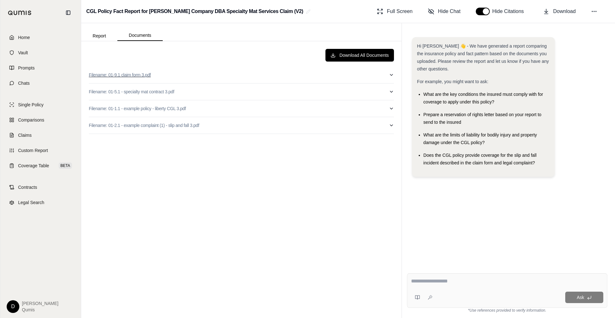
click at [179, 75] on button "Filename: 01-9.1 claim form 3.pdf" at bounding box center [241, 75] width 305 height 16
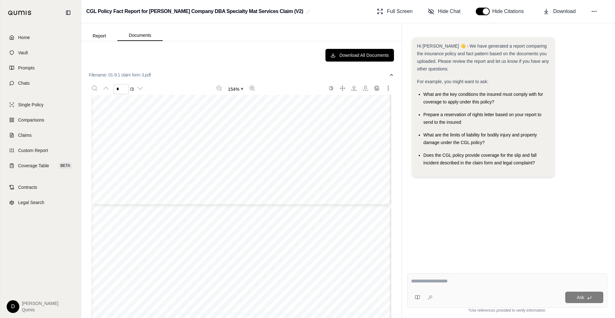
type input "*"
click at [103, 33] on button "Report" at bounding box center [99, 36] width 36 height 10
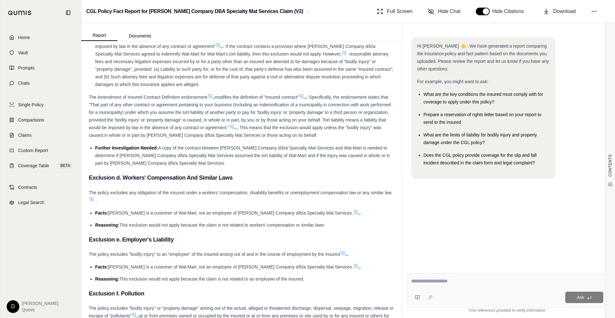
scroll to position [1329, 0]
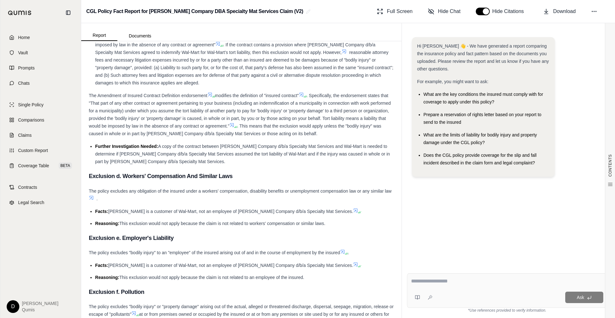
click at [254, 223] on span "This exclusion would not apply because the claim is not related to workers' com…" at bounding box center [222, 223] width 206 height 5
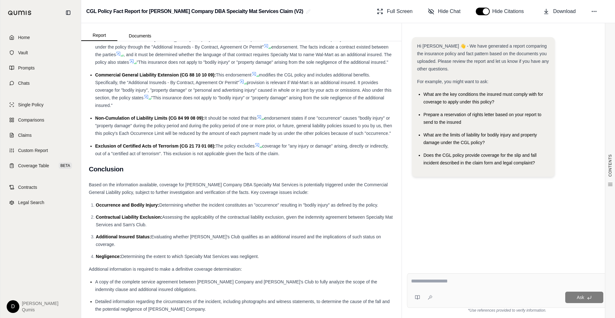
scroll to position [668, 0]
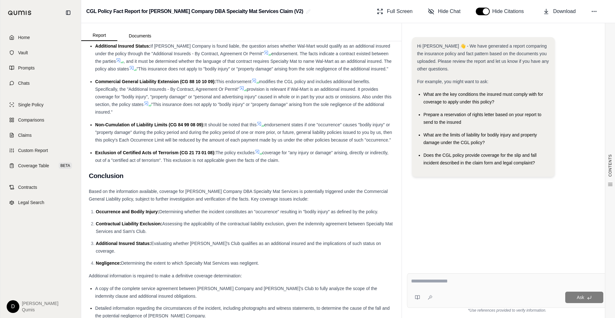
click at [426, 270] on textarea at bounding box center [507, 281] width 192 height 8
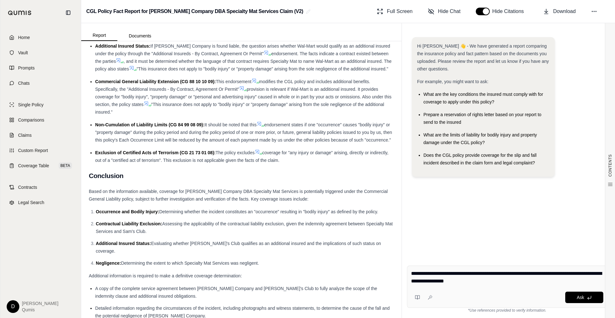
type textarea "**********"
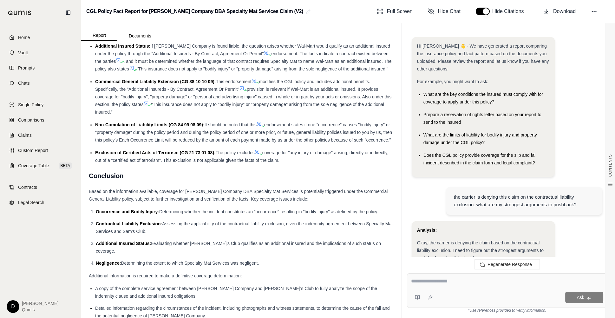
scroll to position [1246, 0]
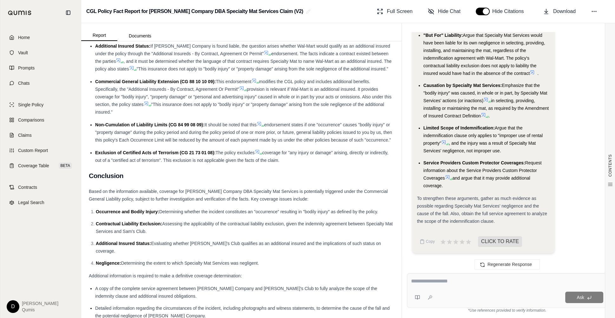
click at [477, 185] on li "Service Providers Custom Protector Coverages: Request information about the Ser…" at bounding box center [486, 174] width 126 height 30
click at [256, 169] on h2 "Conclusion" at bounding box center [241, 175] width 305 height 13
click at [232, 151] on span "coverage for "any injury or damage" arising, directly or indirectly, out of a "…" at bounding box center [241, 156] width 293 height 13
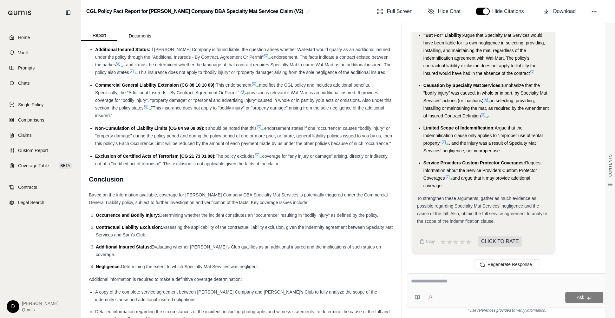
scroll to position [664, 0]
click at [46, 186] on link "Contracts" at bounding box center [40, 187] width 73 height 14
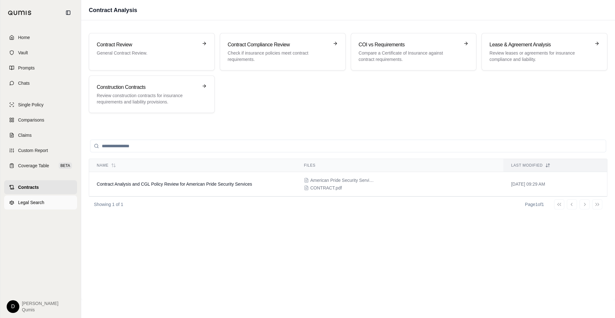
click at [33, 205] on span "Legal Search" at bounding box center [31, 202] width 26 height 6
click at [149, 246] on div "Name Files Last modified Contract Analysis and CGL Policy Review for American P…" at bounding box center [348, 212] width 518 height 159
